Goal: Task Accomplishment & Management: Use online tool/utility

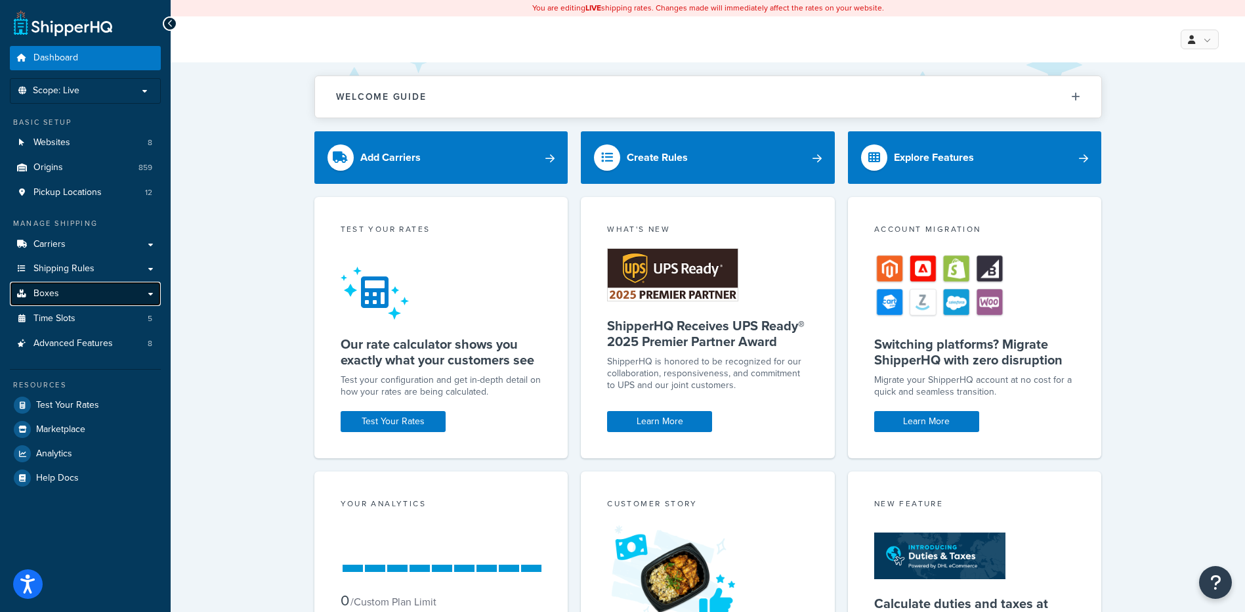
click at [52, 293] on span "Boxes" at bounding box center [46, 293] width 26 height 11
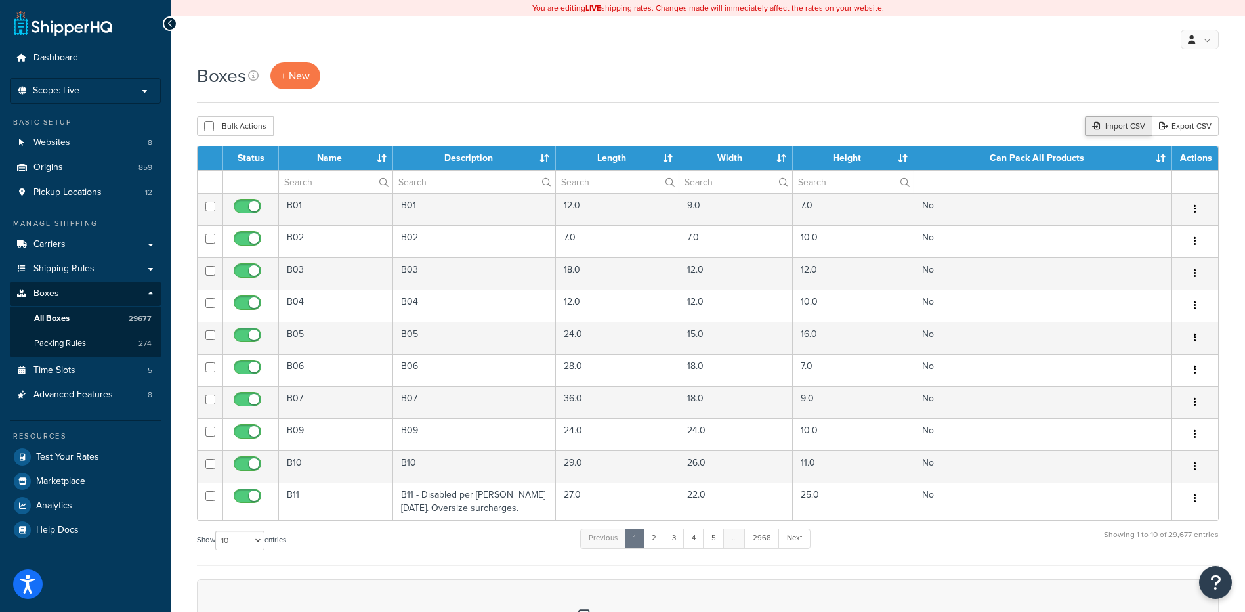
click at [1095, 127] on icon at bounding box center [1096, 126] width 8 height 8
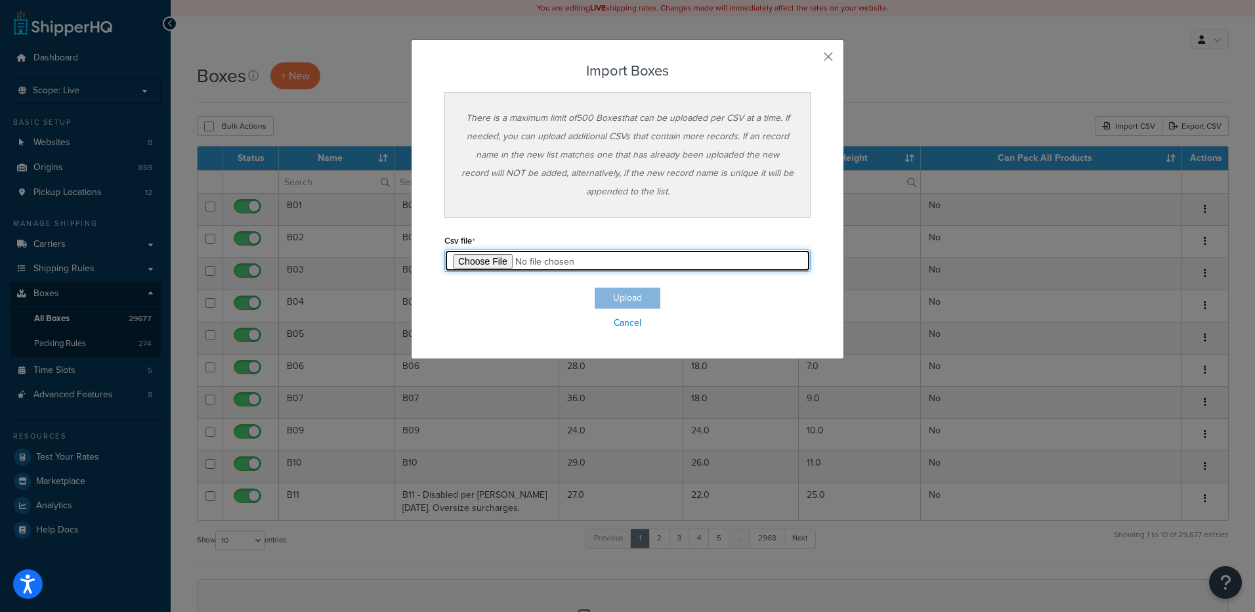
click at [488, 263] on input "file" at bounding box center [627, 260] width 366 height 22
type input "C:\fakepath\09_03_2025_box_dims.csv"
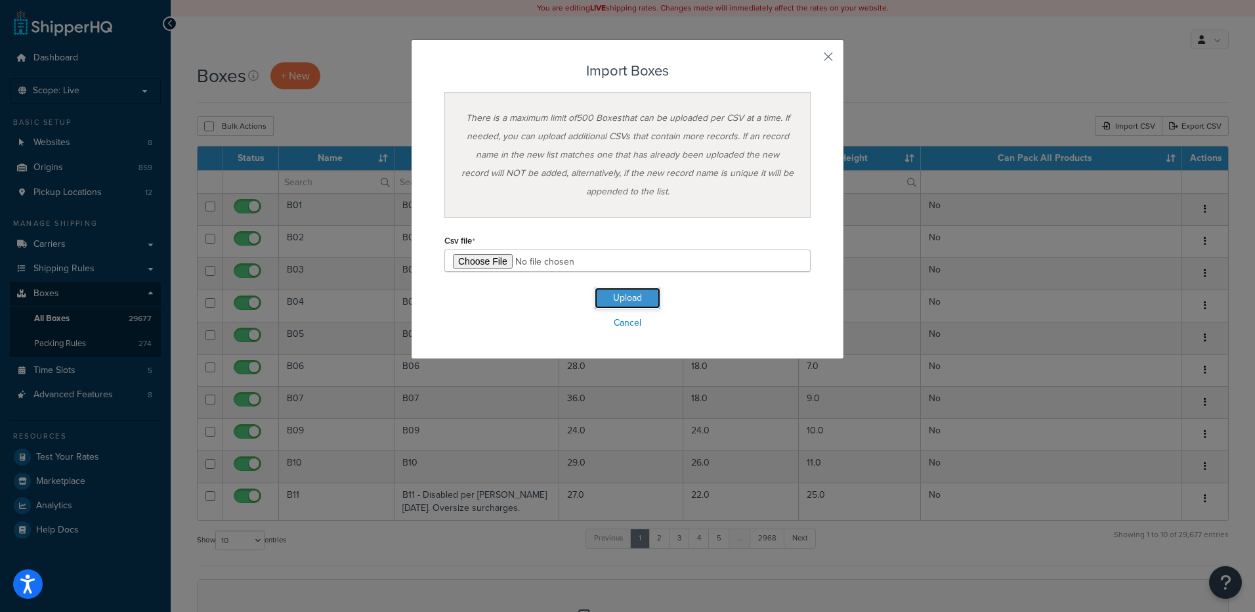
click at [629, 294] on button "Upload" at bounding box center [628, 297] width 66 height 21
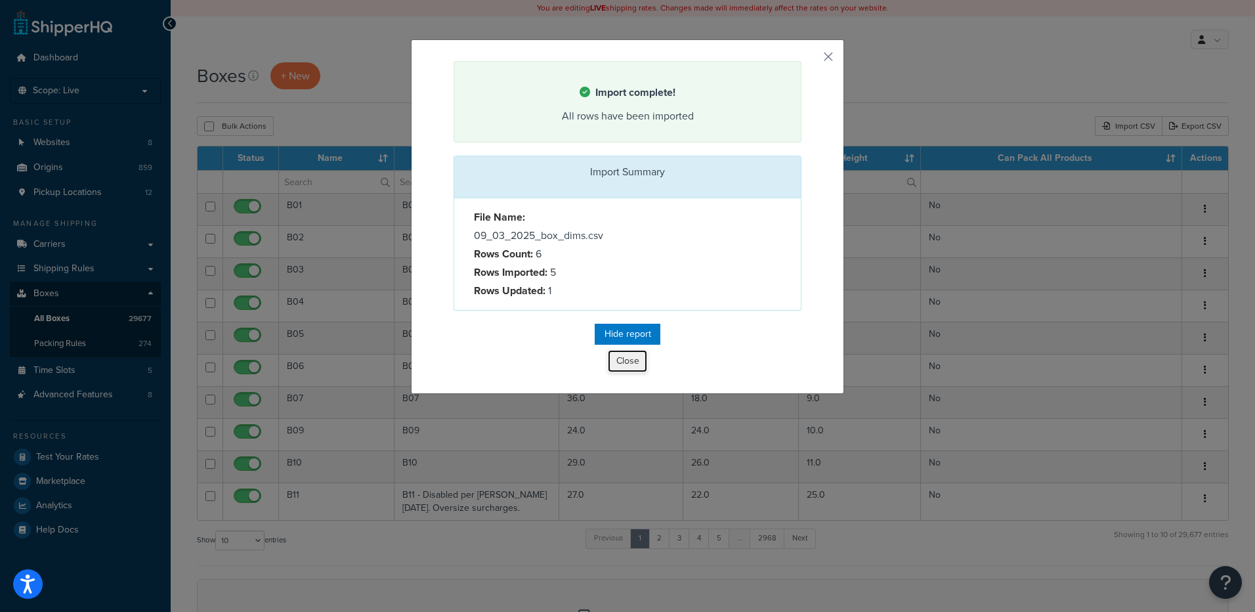
click at [621, 366] on button "Close" at bounding box center [627, 361] width 39 height 22
